Goal: Task Accomplishment & Management: Manage account settings

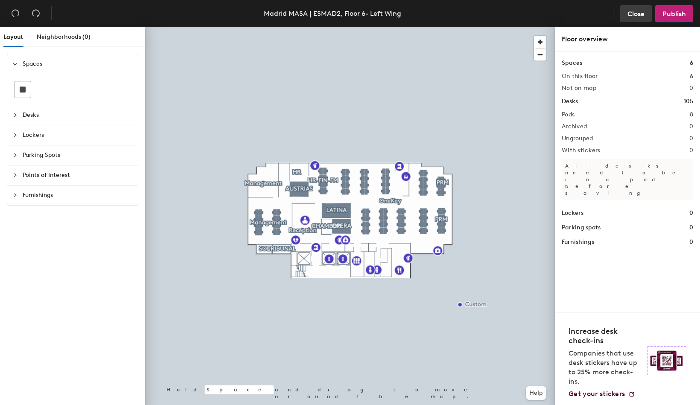
click at [625, 12] on button "Close" at bounding box center [636, 13] width 32 height 17
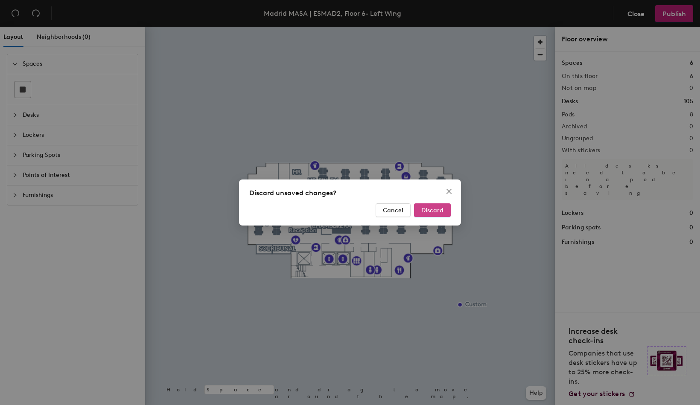
click at [440, 214] on span "Discard" at bounding box center [432, 210] width 22 height 7
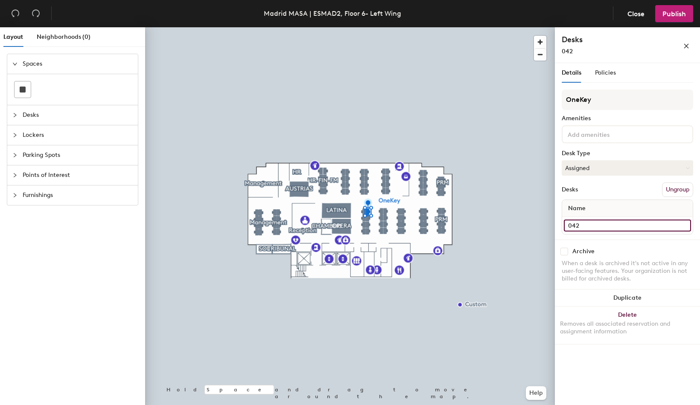
click at [600, 222] on input "042" at bounding box center [627, 226] width 127 height 12
click at [599, 222] on input "042" at bounding box center [627, 226] width 127 height 12
type input "042 - LArnesano"
click at [672, 13] on span "Publish" at bounding box center [673, 14] width 23 height 8
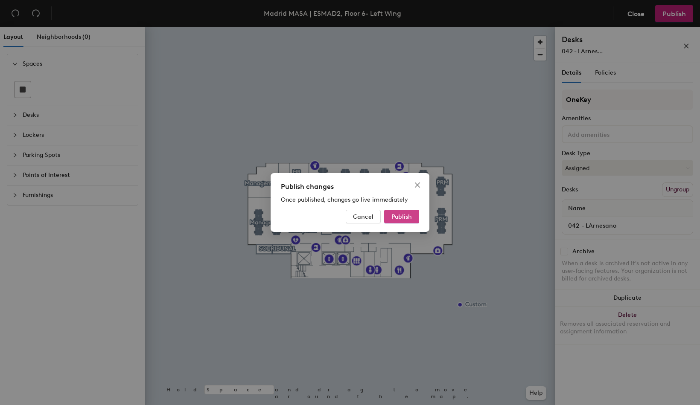
drag, startPoint x: 398, startPoint y: 215, endPoint x: 403, endPoint y: 217, distance: 5.3
click at [400, 216] on span "Publish" at bounding box center [401, 216] width 20 height 7
